Goal: Task Accomplishment & Management: Manage account settings

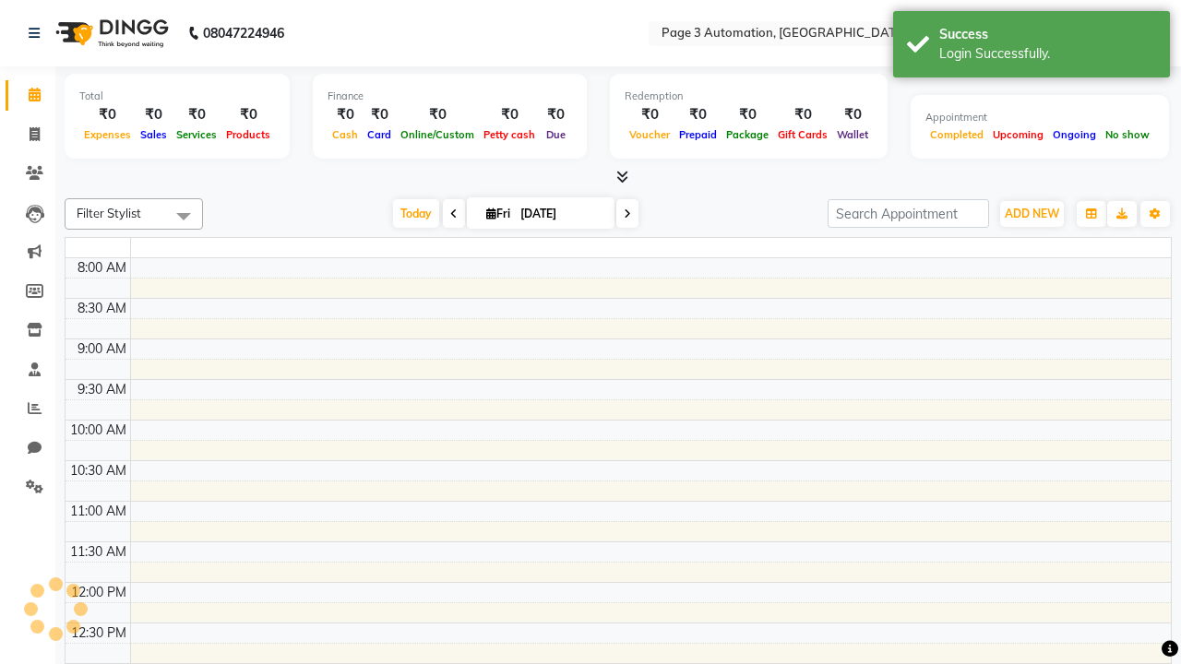
select select "en"
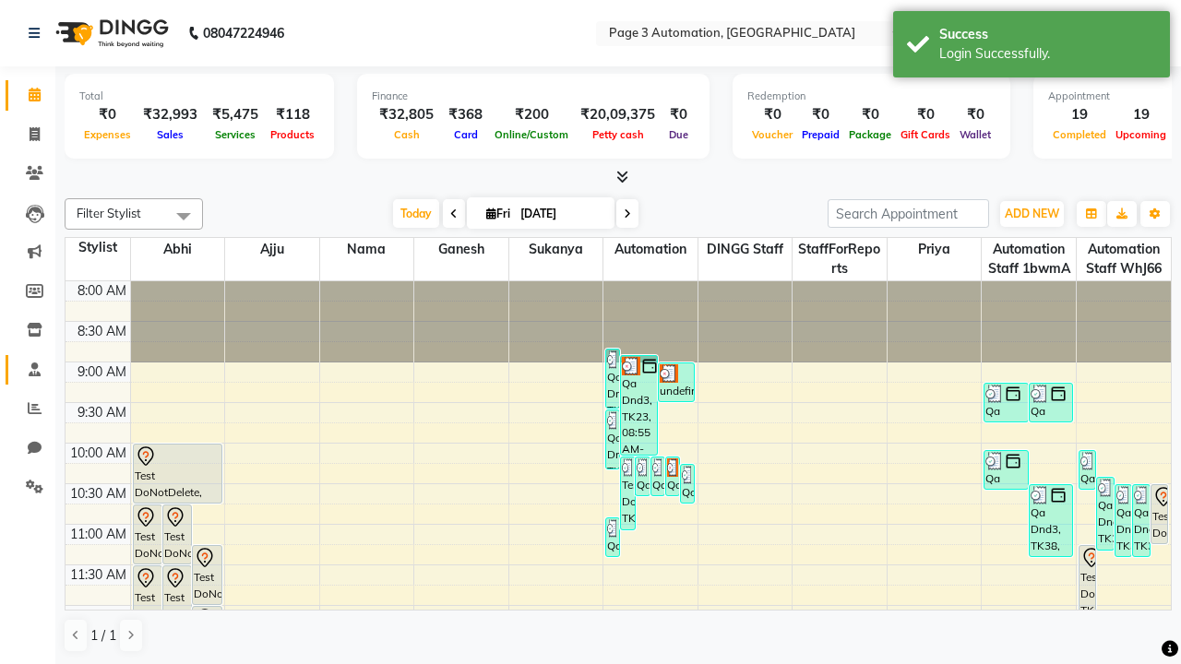
click at [28, 369] on span at bounding box center [34, 370] width 32 height 21
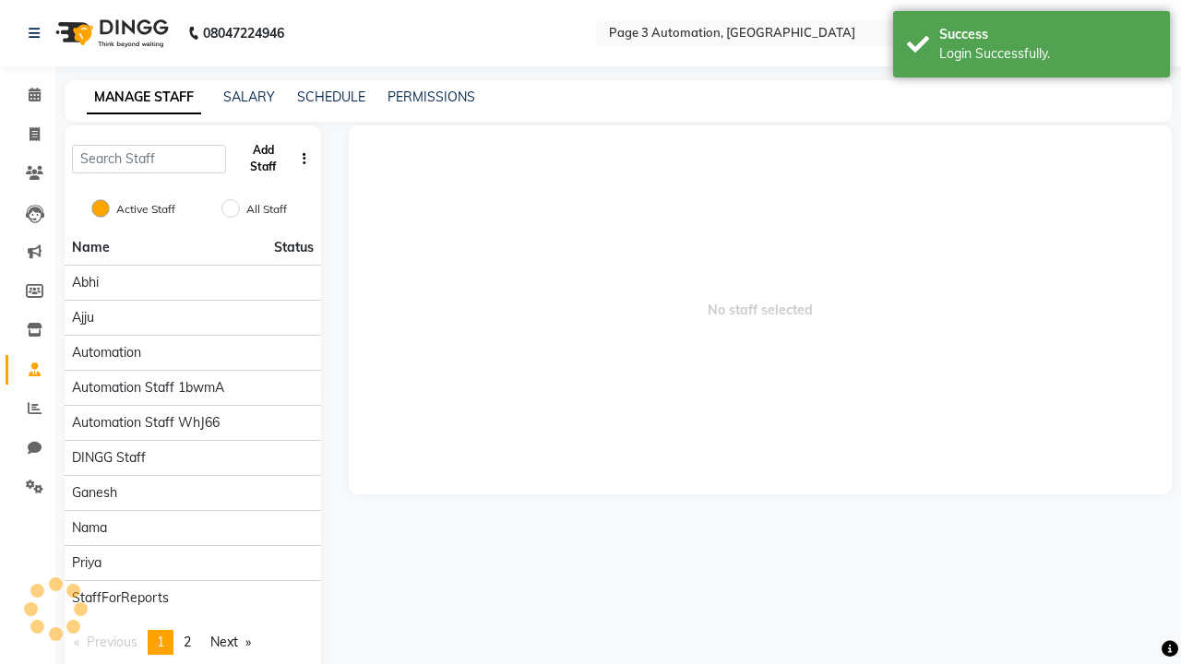
click at [263, 159] on button "Add Staff" at bounding box center [263, 159] width 60 height 48
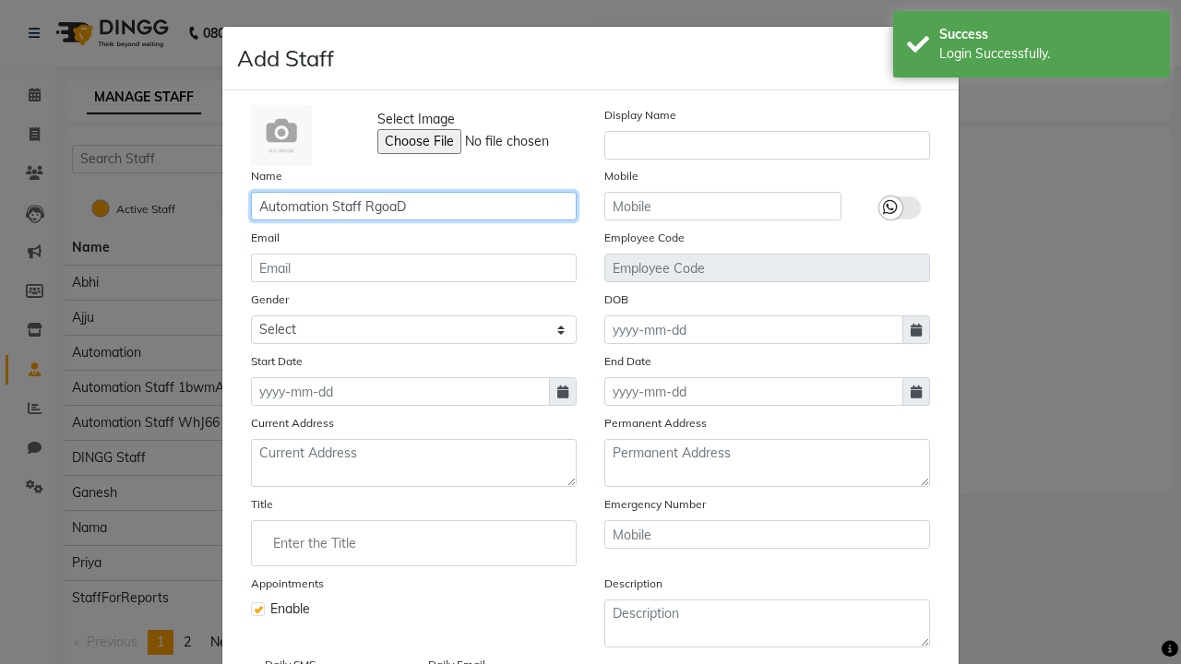
type input "Automation Staff RgoaD"
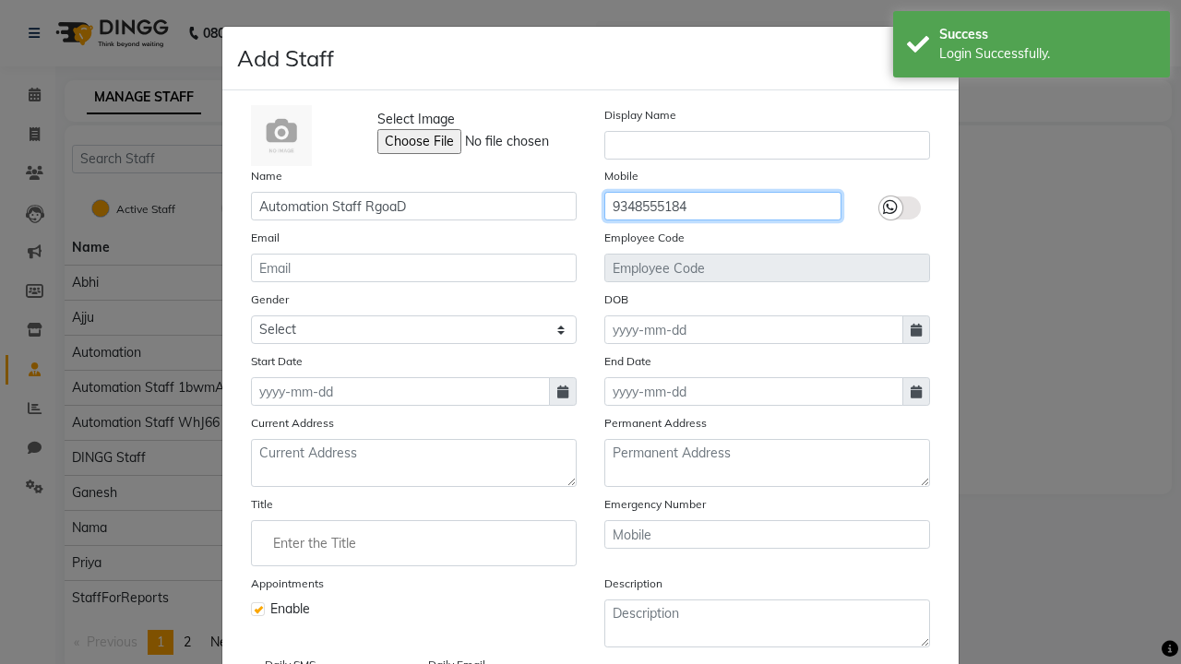
type input "9348555184"
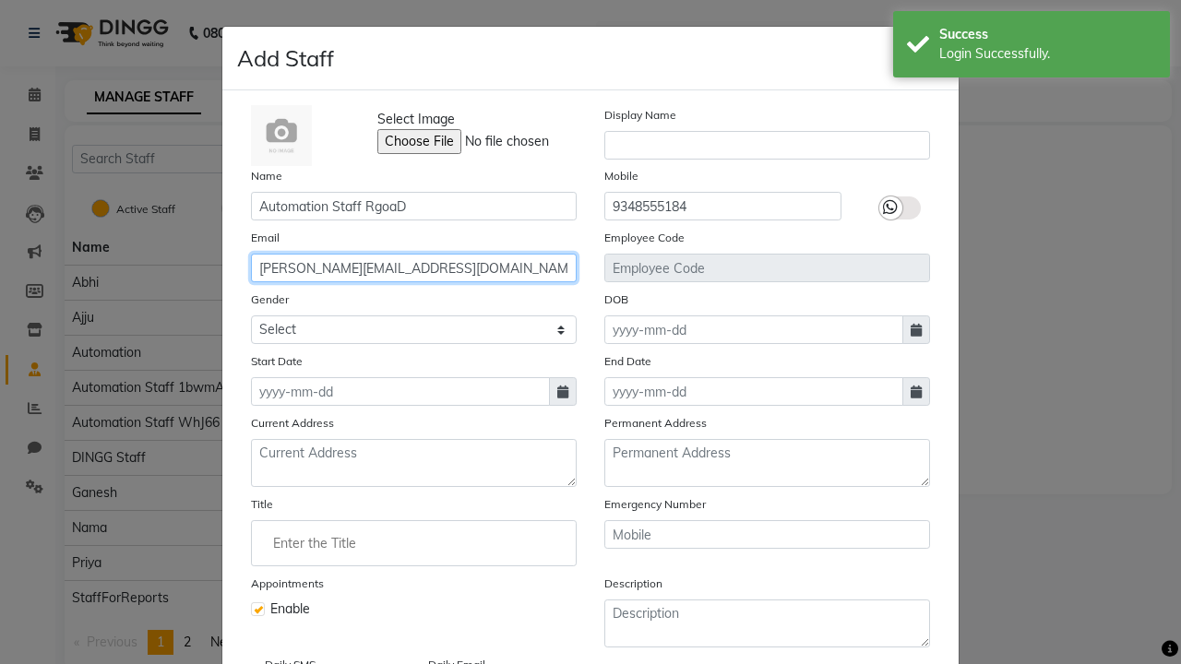
type input "[PERSON_NAME][EMAIL_ADDRESS][DOMAIN_NAME]"
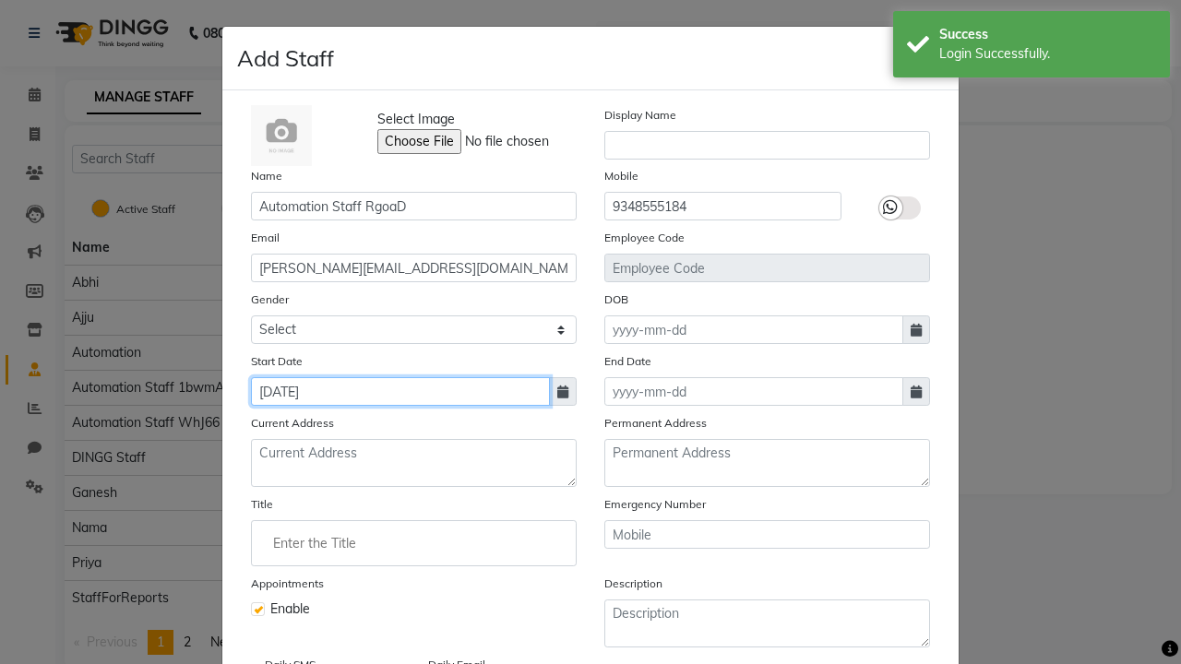
type input "[DATE]"
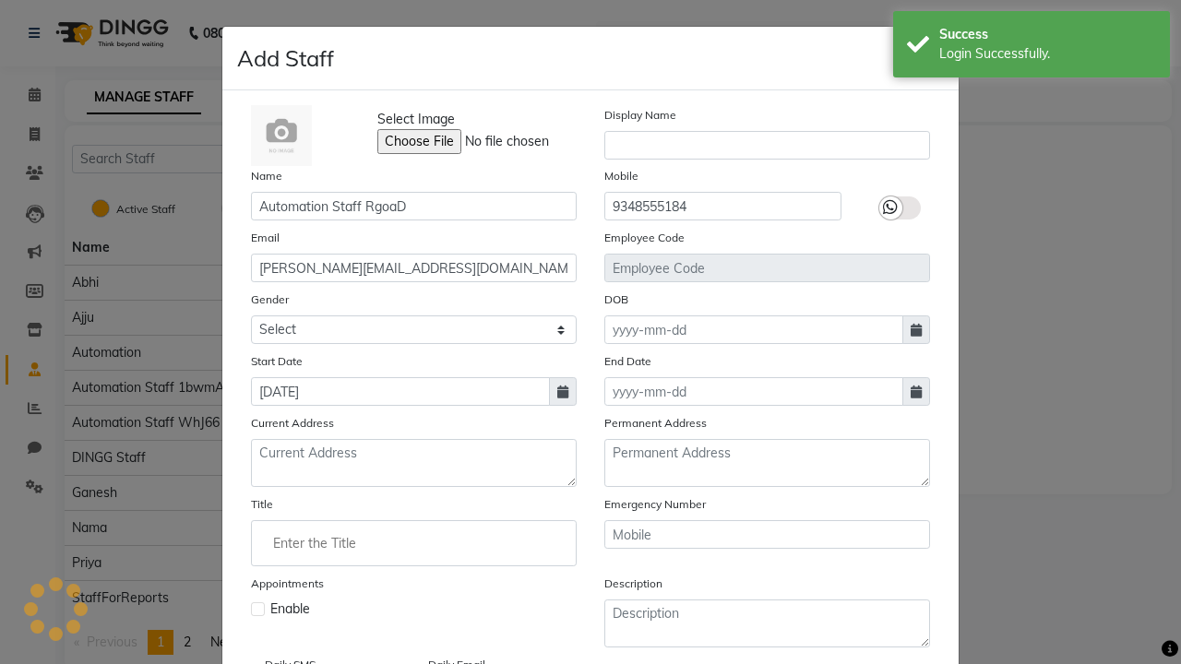
checkbox input "false"
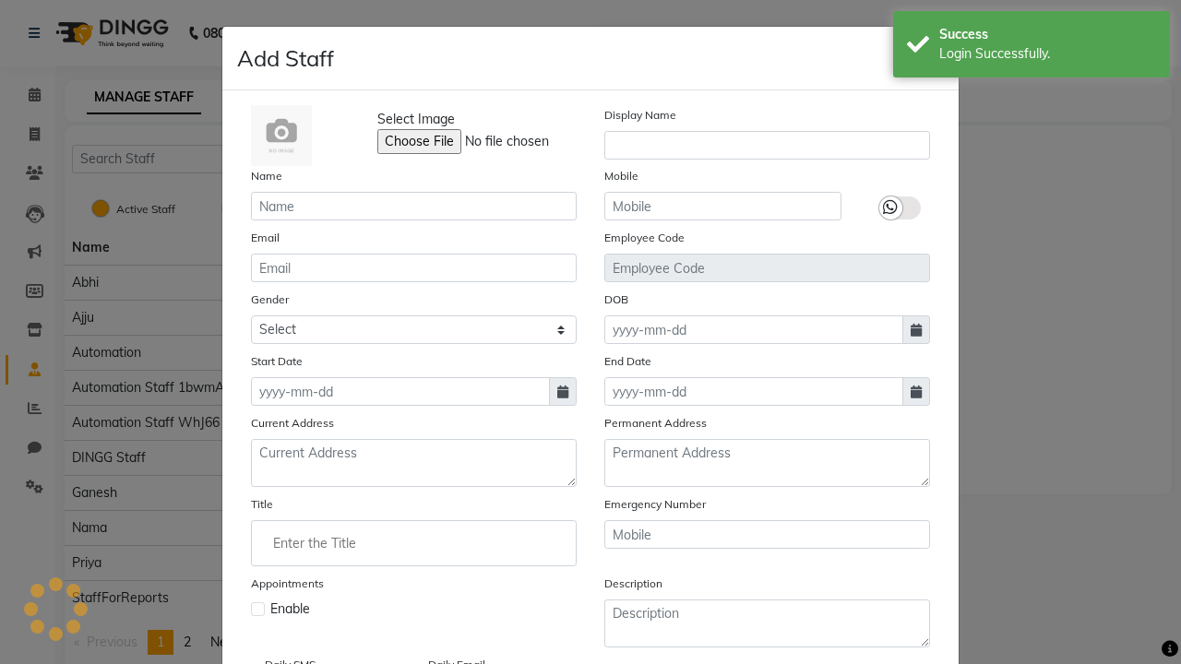
scroll to position [149, 0]
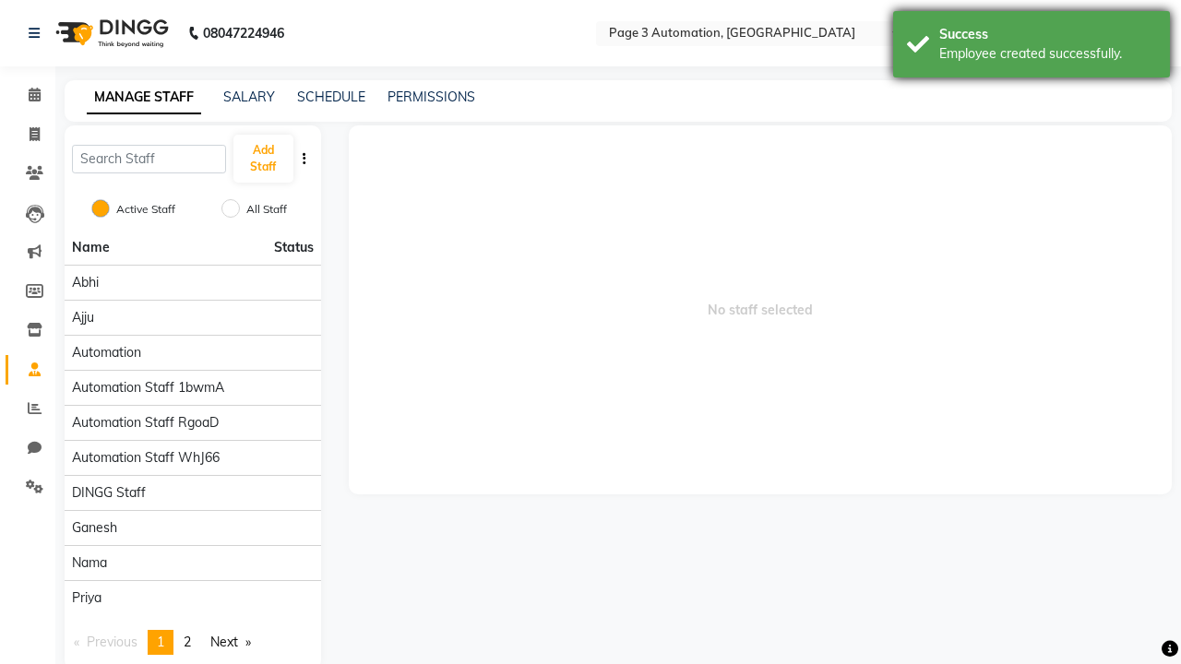
click at [1031, 47] on div "Employee created successfully." at bounding box center [1047, 53] width 217 height 19
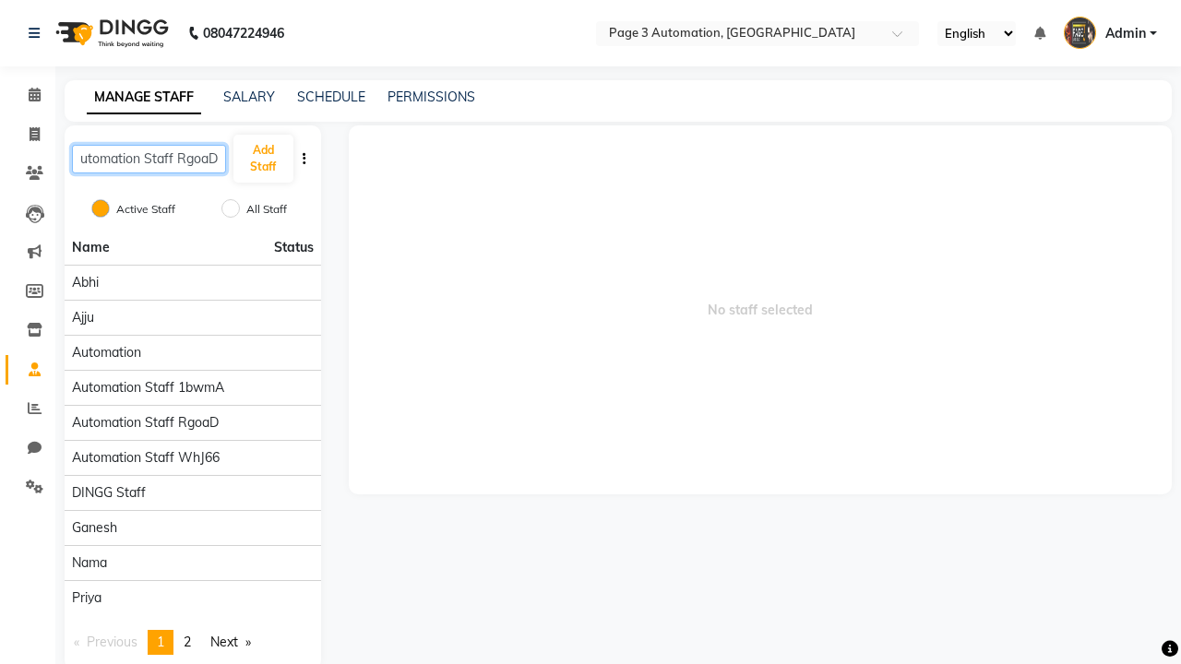
type input "Automation Staff RgoaD"
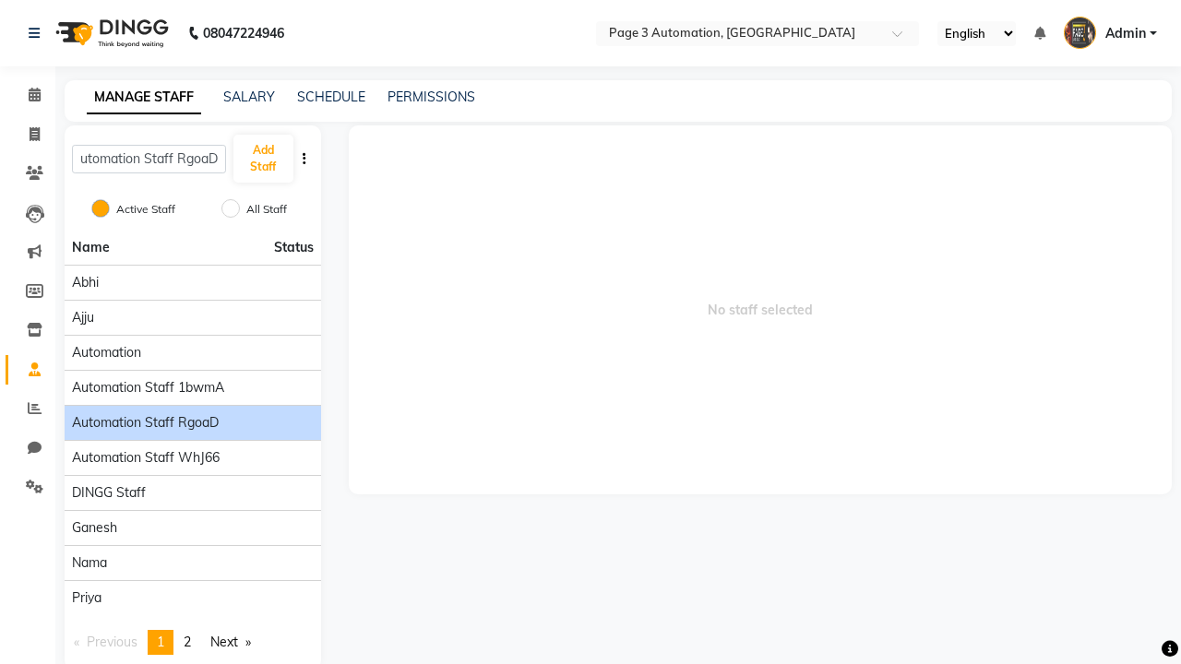
click at [192, 413] on span "Automation Staff RgoaD" at bounding box center [145, 422] width 147 height 19
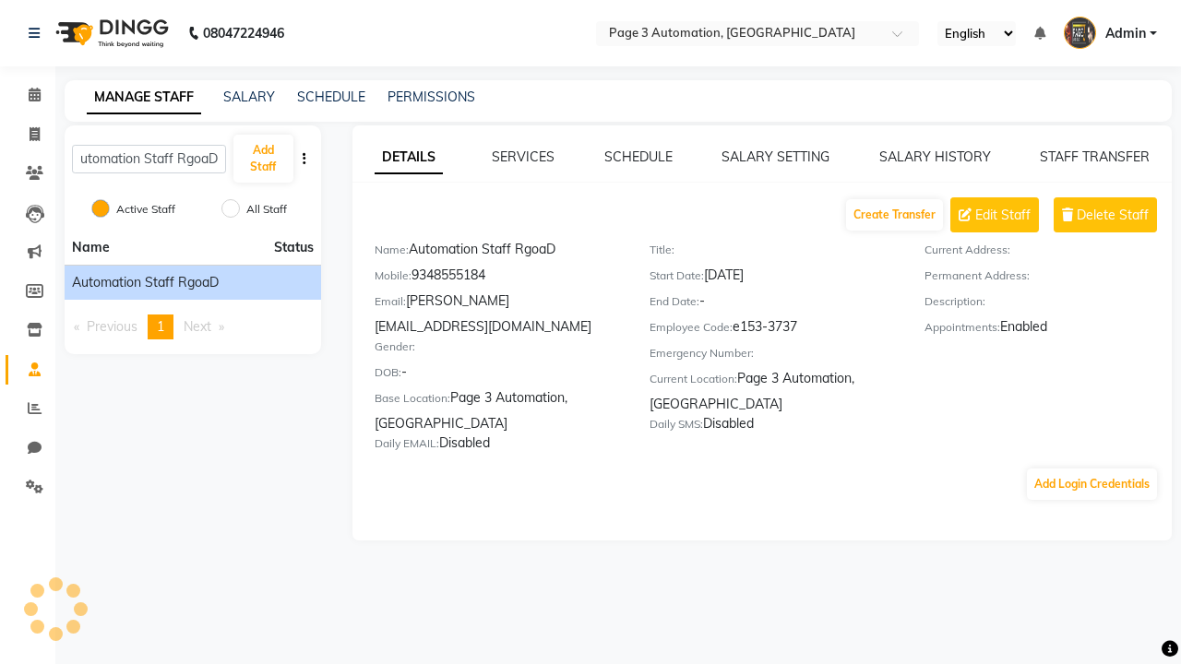
scroll to position [0, 0]
click at [523, 157] on link "SERVICES" at bounding box center [523, 157] width 63 height 17
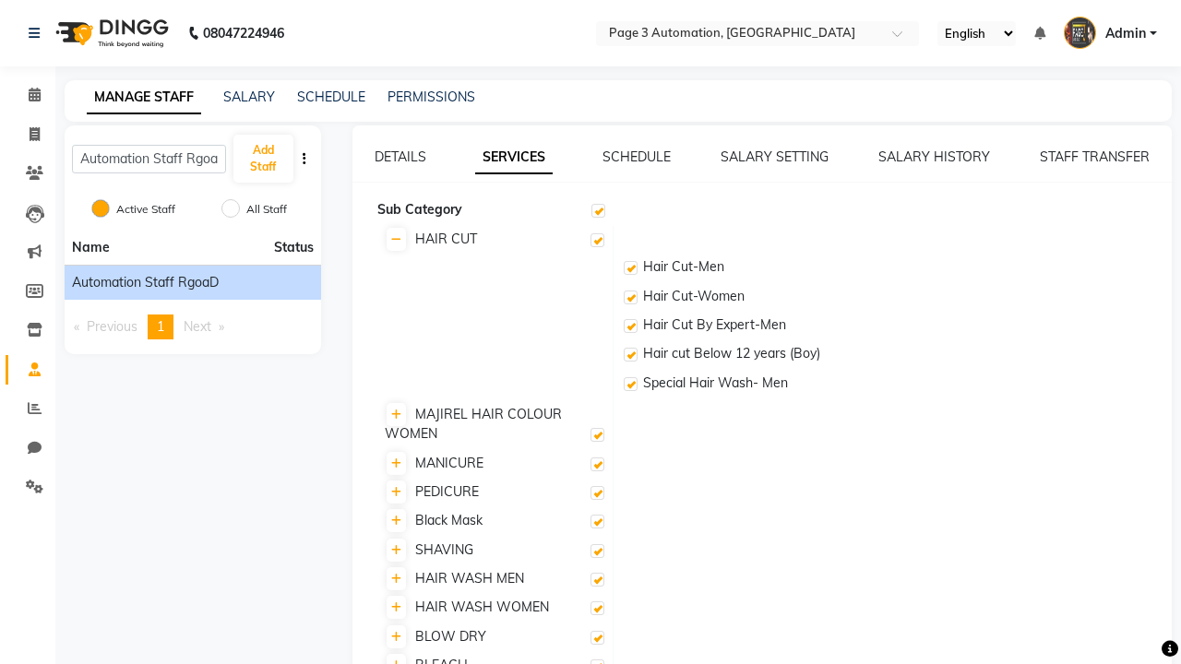
checkbox input "true"
click at [597, 240] on label at bounding box center [597, 240] width 14 height 14
click at [597, 240] on input "checkbox" at bounding box center [596, 241] width 12 height 12
checkbox input "false"
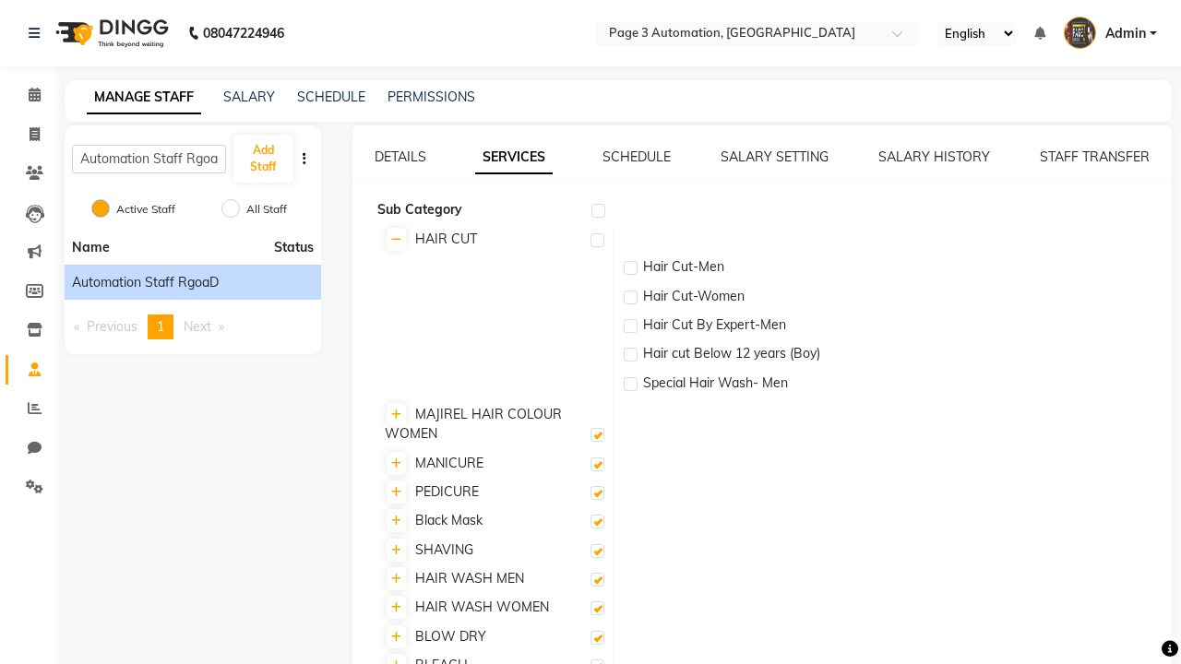
checkbox input "false"
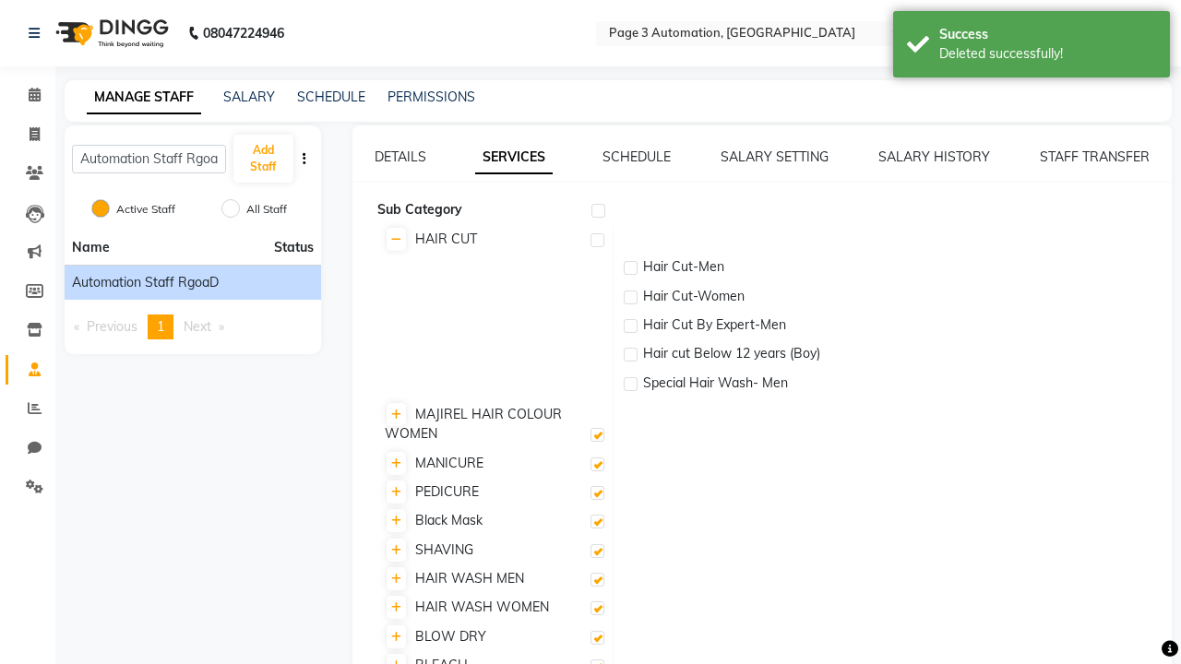
click at [1031, 47] on div "Deleted successfully!" at bounding box center [1047, 53] width 217 height 19
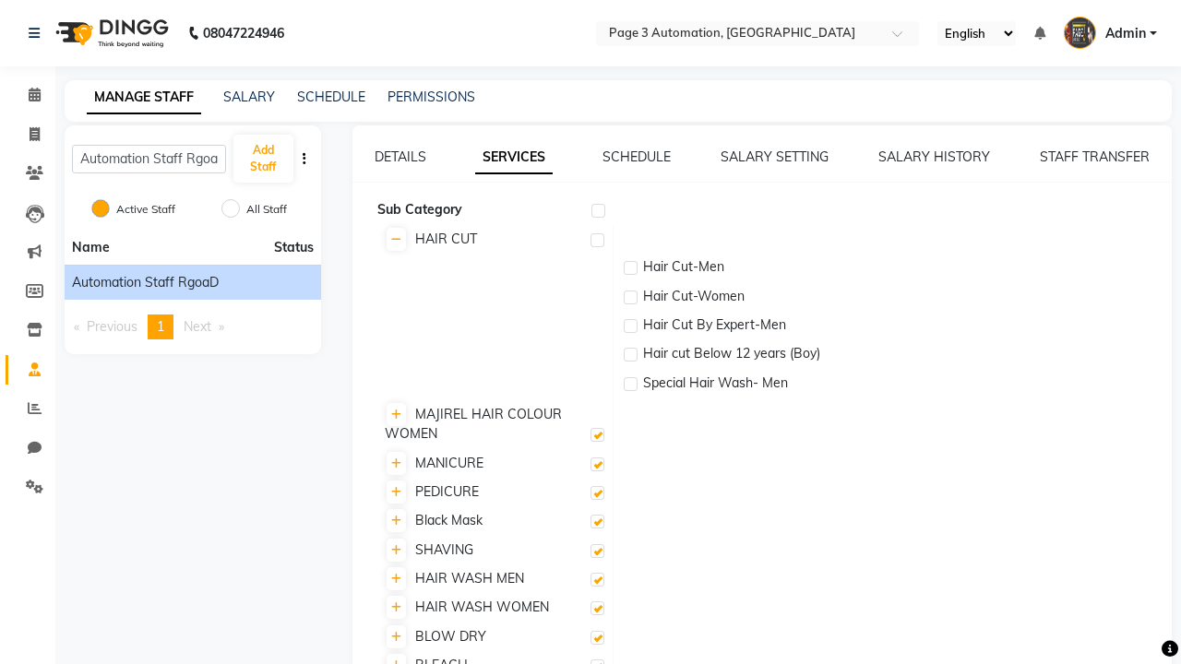
click at [597, 240] on label at bounding box center [597, 240] width 14 height 14
click at [597, 240] on input "checkbox" at bounding box center [596, 241] width 12 height 12
checkbox input "true"
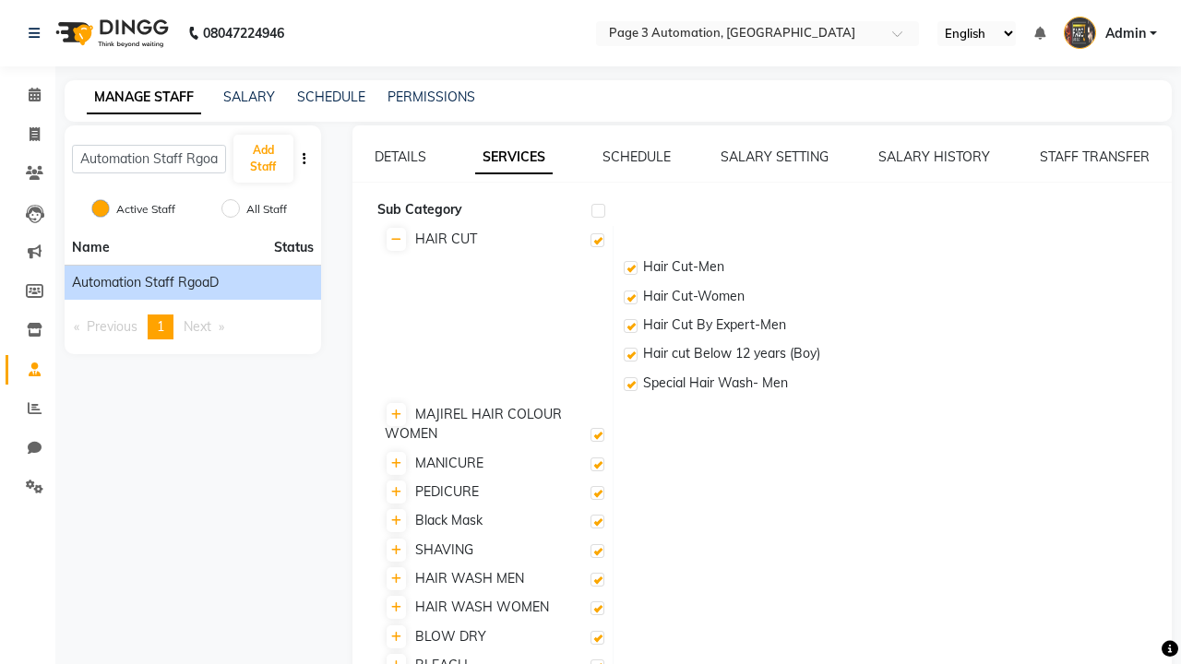
checkbox input "true"
